Goal: Transaction & Acquisition: Purchase product/service

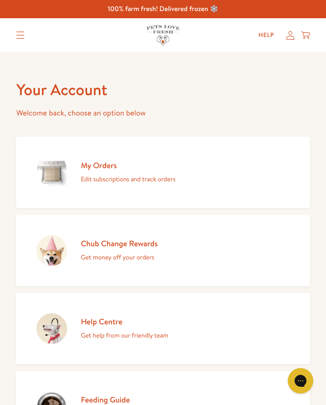
click at [96, 162] on h2 "My Orders" at bounding box center [128, 165] width 95 height 10
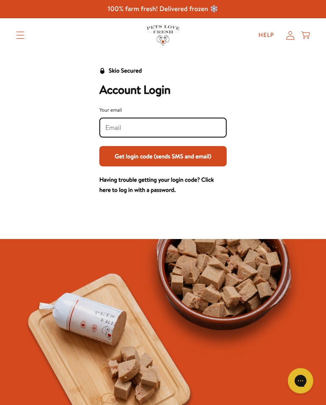
click at [181, 124] on input "Your email" at bounding box center [162, 127] width 115 height 9
type input "[EMAIL_ADDRESS][DOMAIN_NAME]"
click at [163, 160] on button "Get login code (sends SMS and email)" at bounding box center [162, 156] width 127 height 20
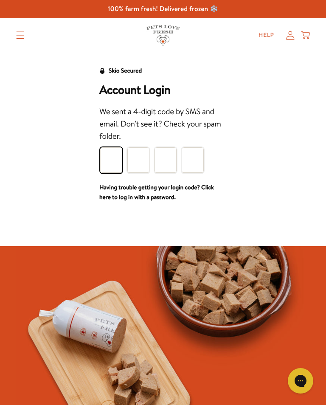
click at [115, 165] on input "Please enter your pin code" at bounding box center [111, 159] width 22 height 25
type input "9"
type input "1"
type input "6"
type input "3"
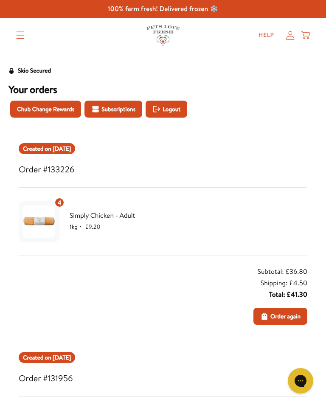
click at [285, 316] on span "Order again" at bounding box center [285, 315] width 30 height 9
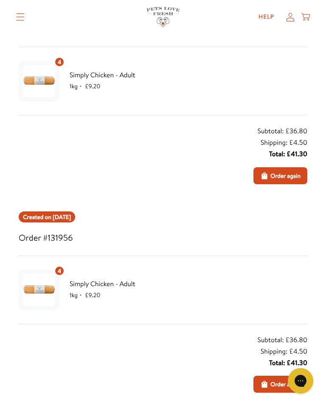
scroll to position [133, 0]
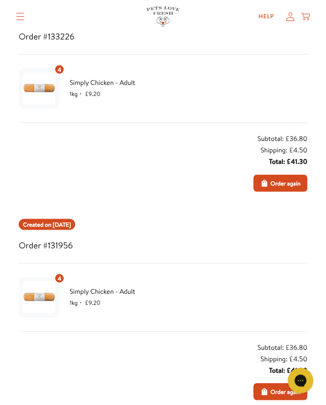
click at [305, 18] on icon at bounding box center [305, 16] width 8 height 9
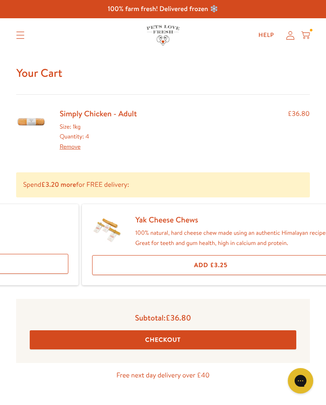
scroll to position [0, 196]
click at [172, 342] on button "Checkout" at bounding box center [163, 339] width 266 height 19
